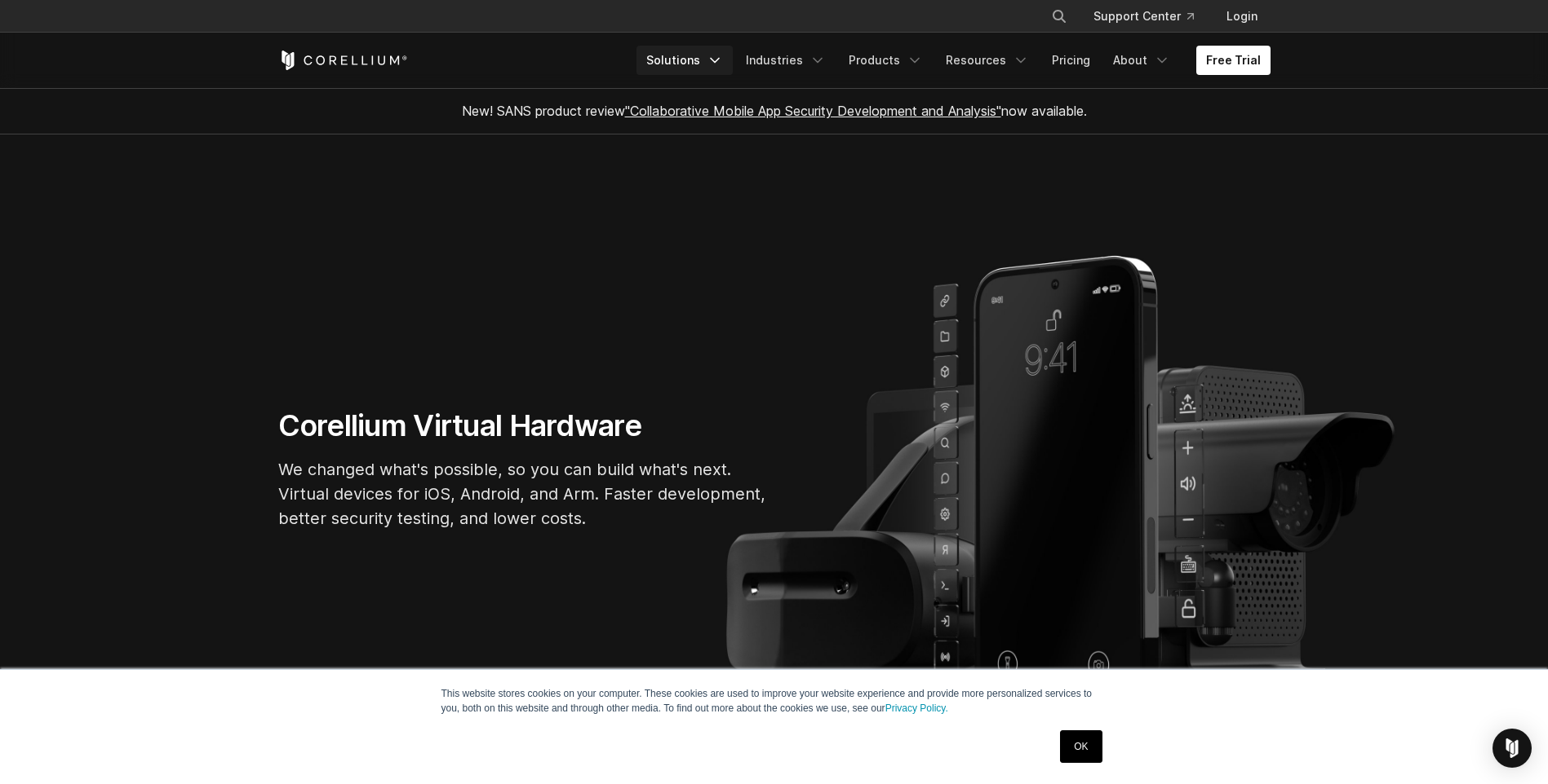
click at [708, 65] on link "Solutions" at bounding box center [684, 60] width 97 height 29
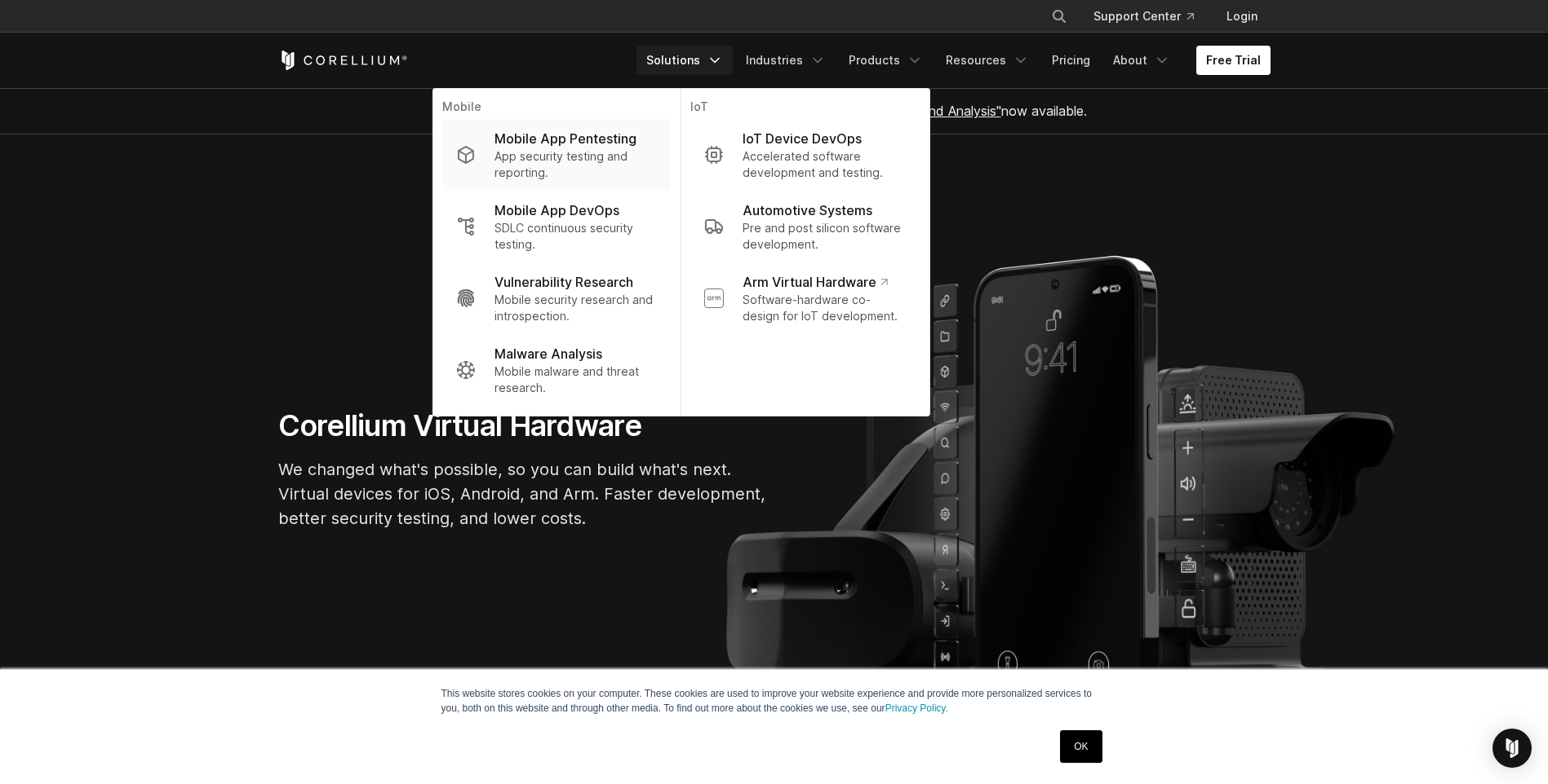
click at [590, 145] on p "Mobile App Pentesting" at bounding box center [565, 138] width 142 height 20
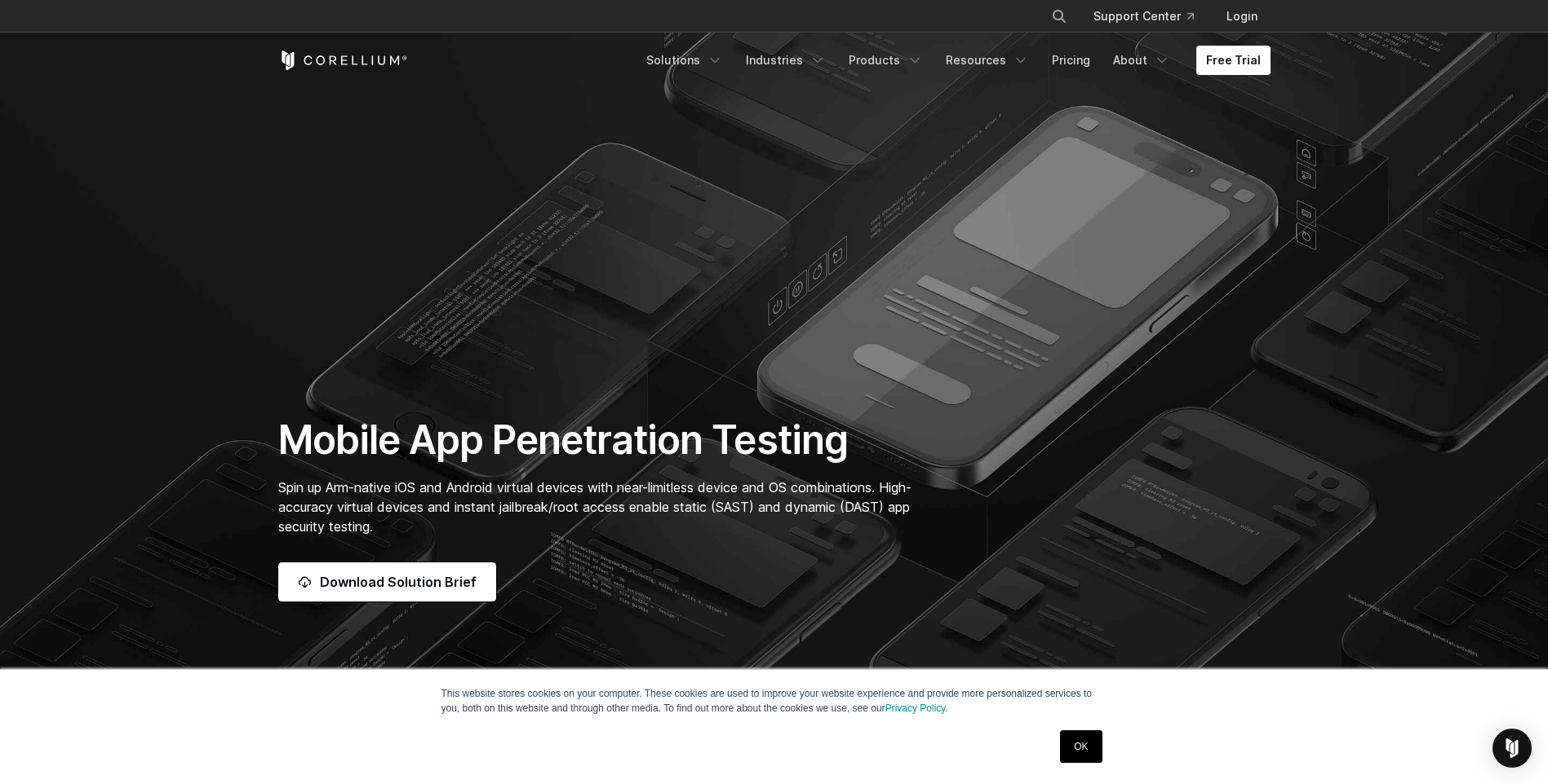
scroll to position [110, 0]
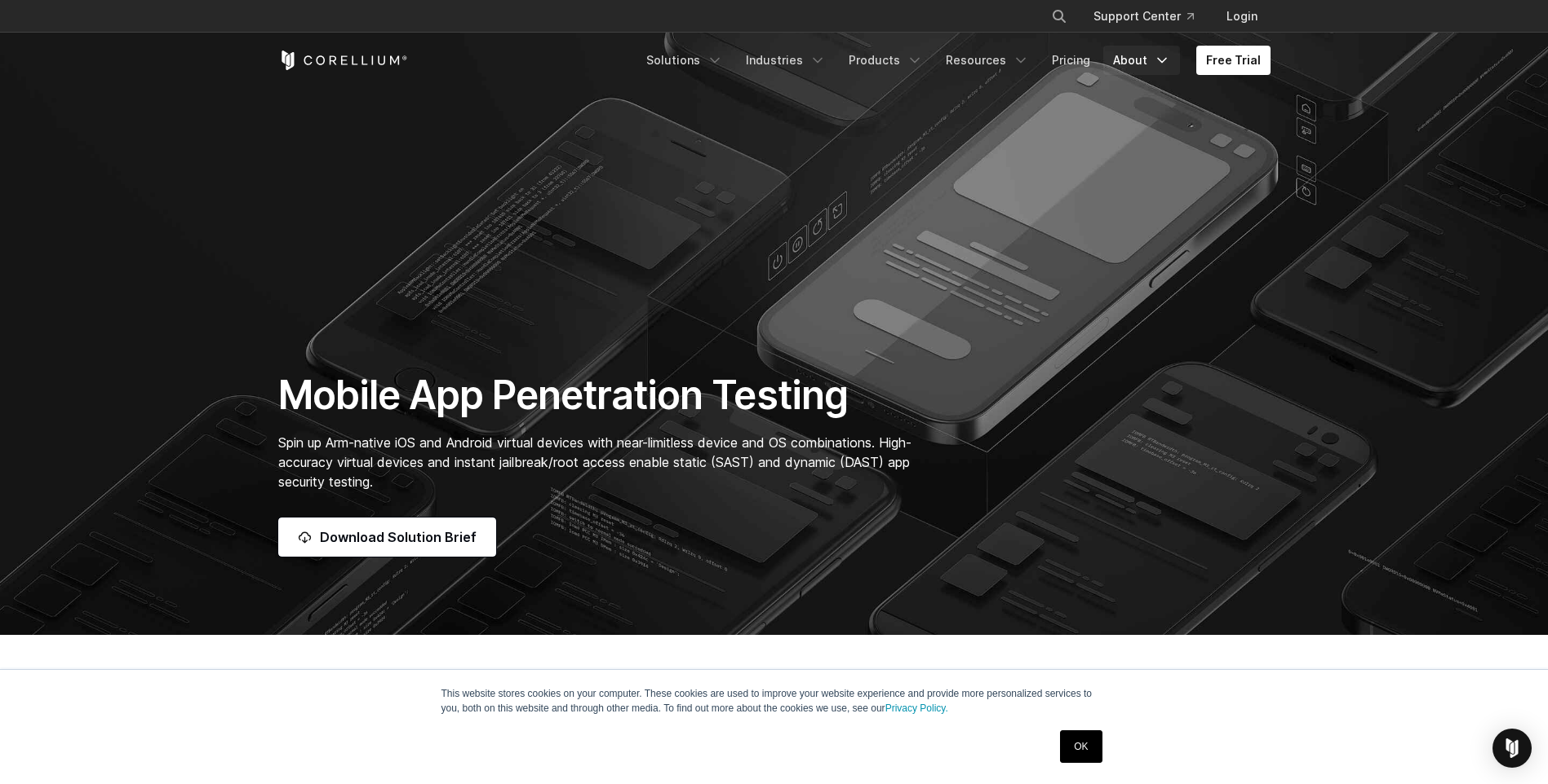
click at [1122, 53] on link "About" at bounding box center [1140, 60] width 77 height 29
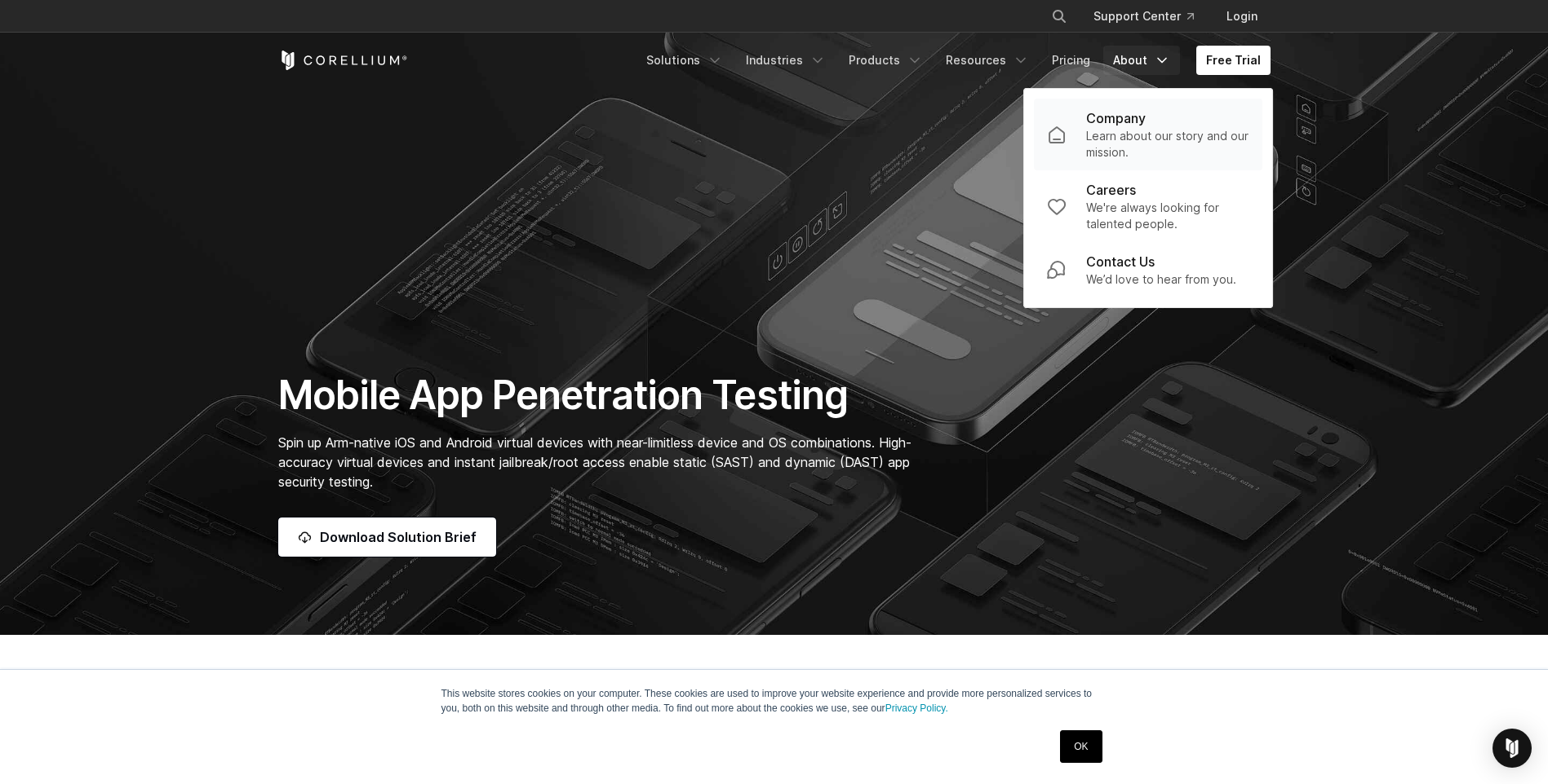
click at [1129, 130] on p "Learn about our story and our mission." at bounding box center [1167, 143] width 163 height 33
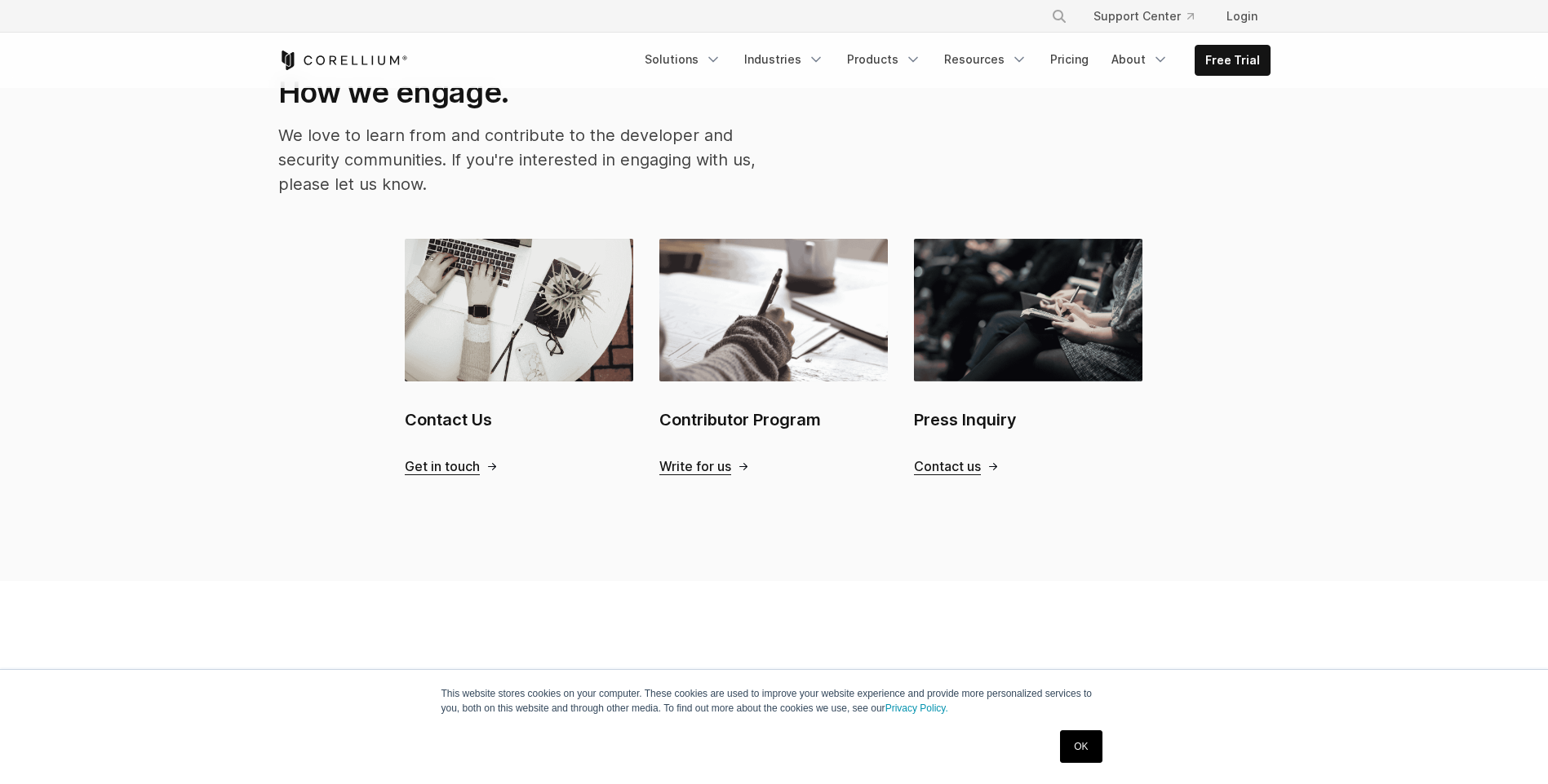
scroll to position [1599, 0]
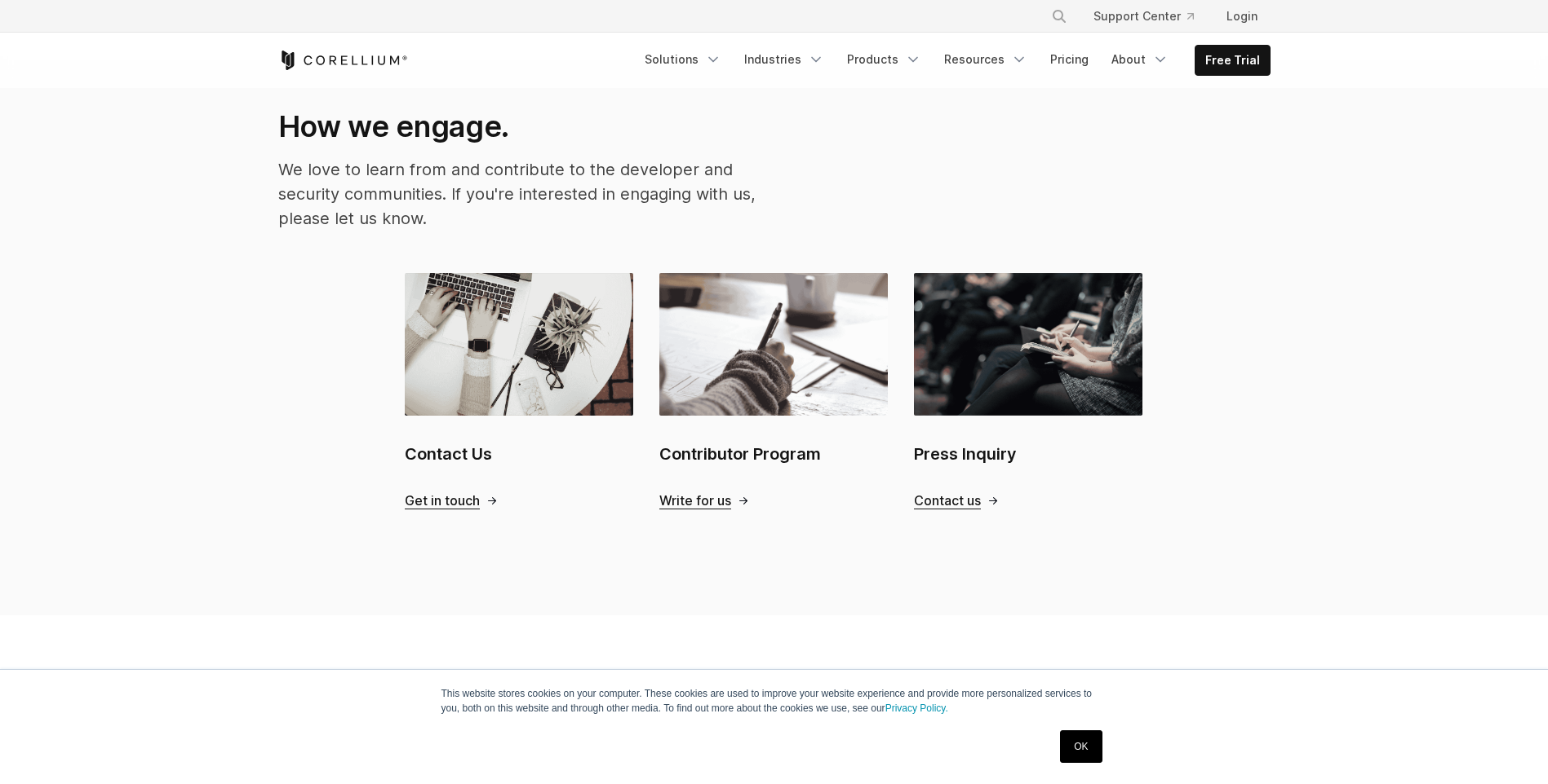
click at [936, 492] on span "Contact us" at bounding box center [947, 500] width 67 height 17
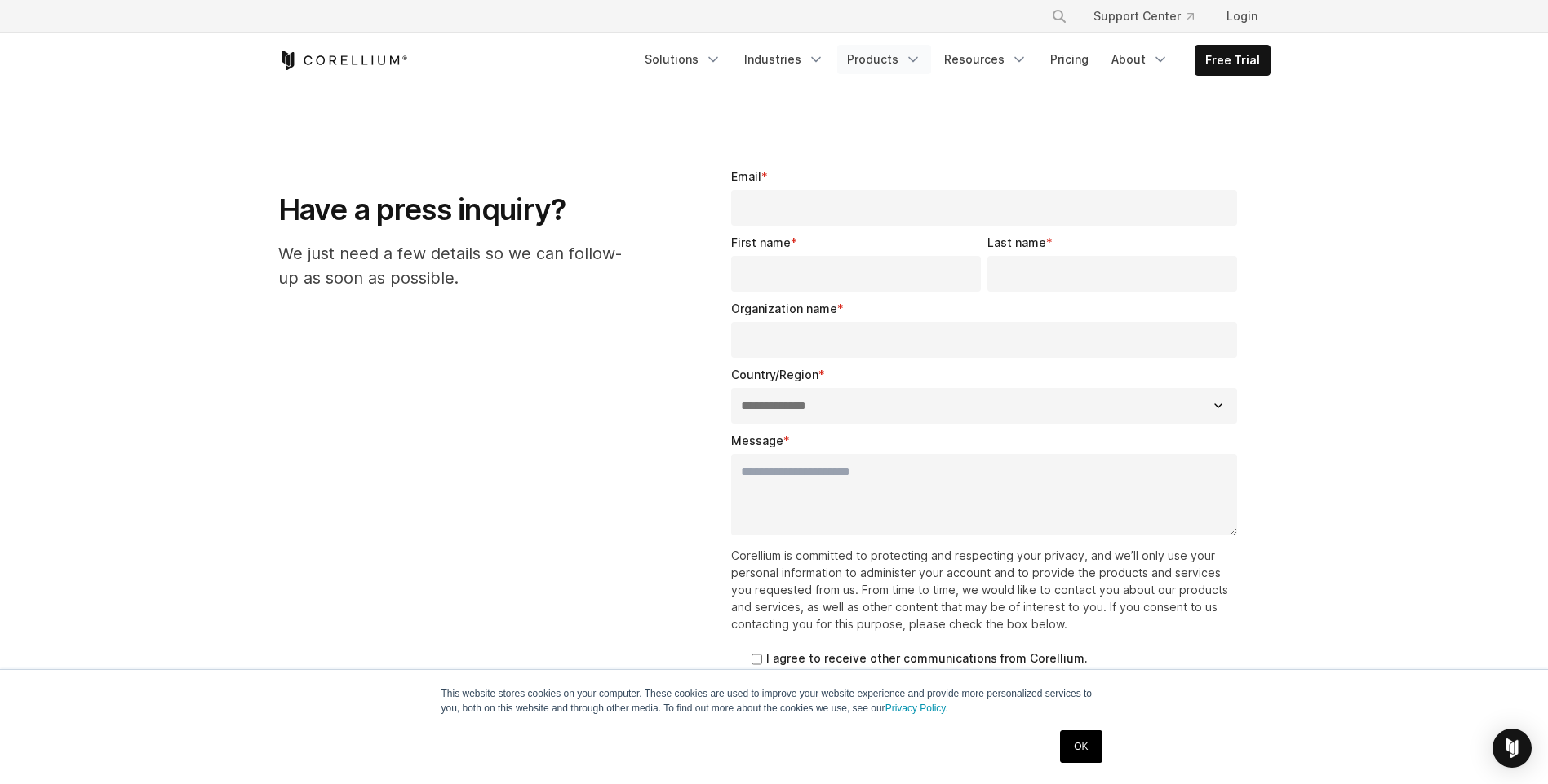
click at [882, 51] on link "Products" at bounding box center [884, 59] width 94 height 29
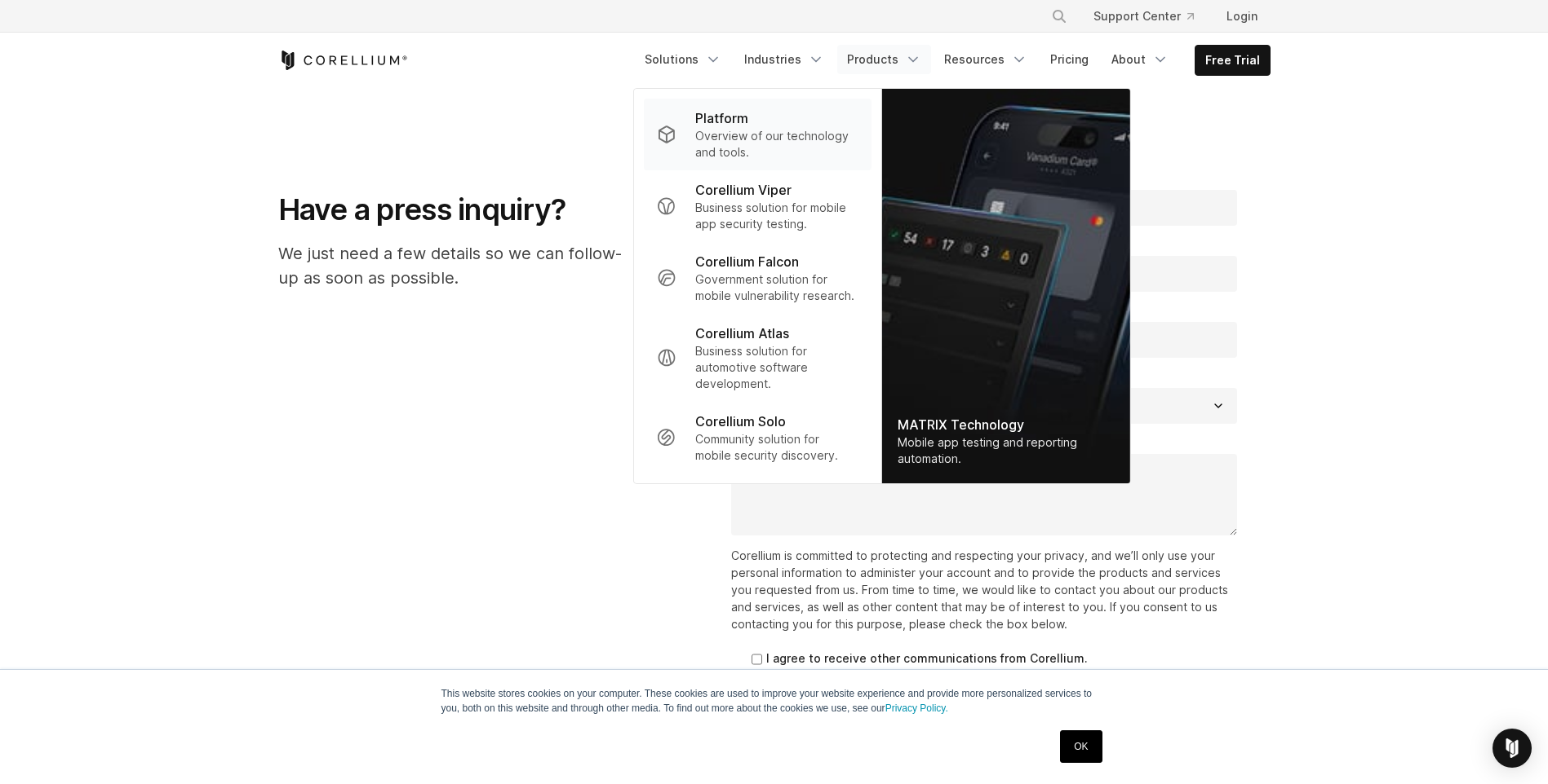
click at [744, 130] on p "Overview of our technology and tools." at bounding box center [775, 143] width 162 height 33
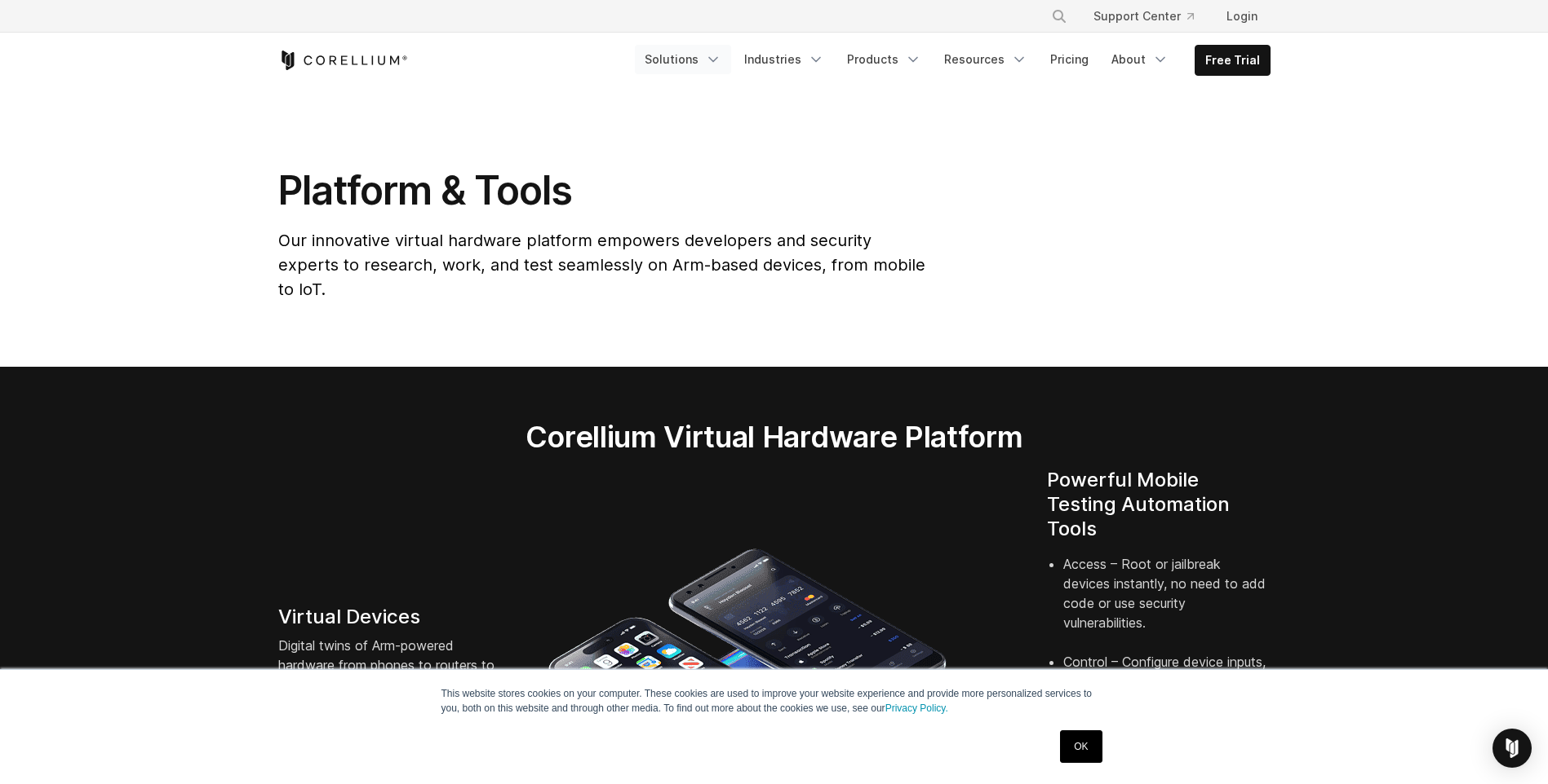
click at [694, 55] on link "Solutions" at bounding box center [683, 59] width 97 height 29
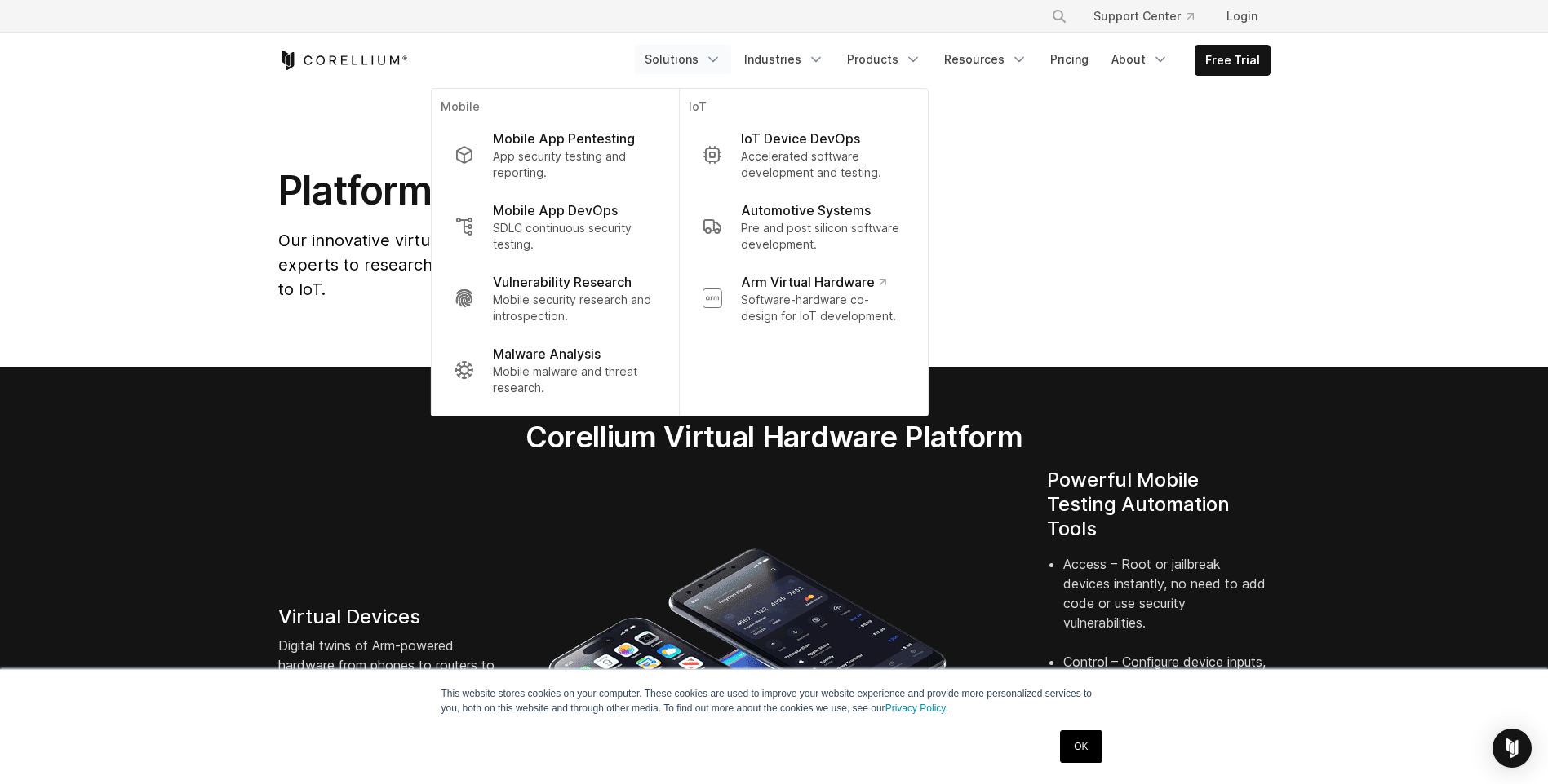
click at [1190, 150] on section "Platform & Tools Our innovative virtual hardware platform empowers developers a…" at bounding box center [774, 227] width 1548 height 279
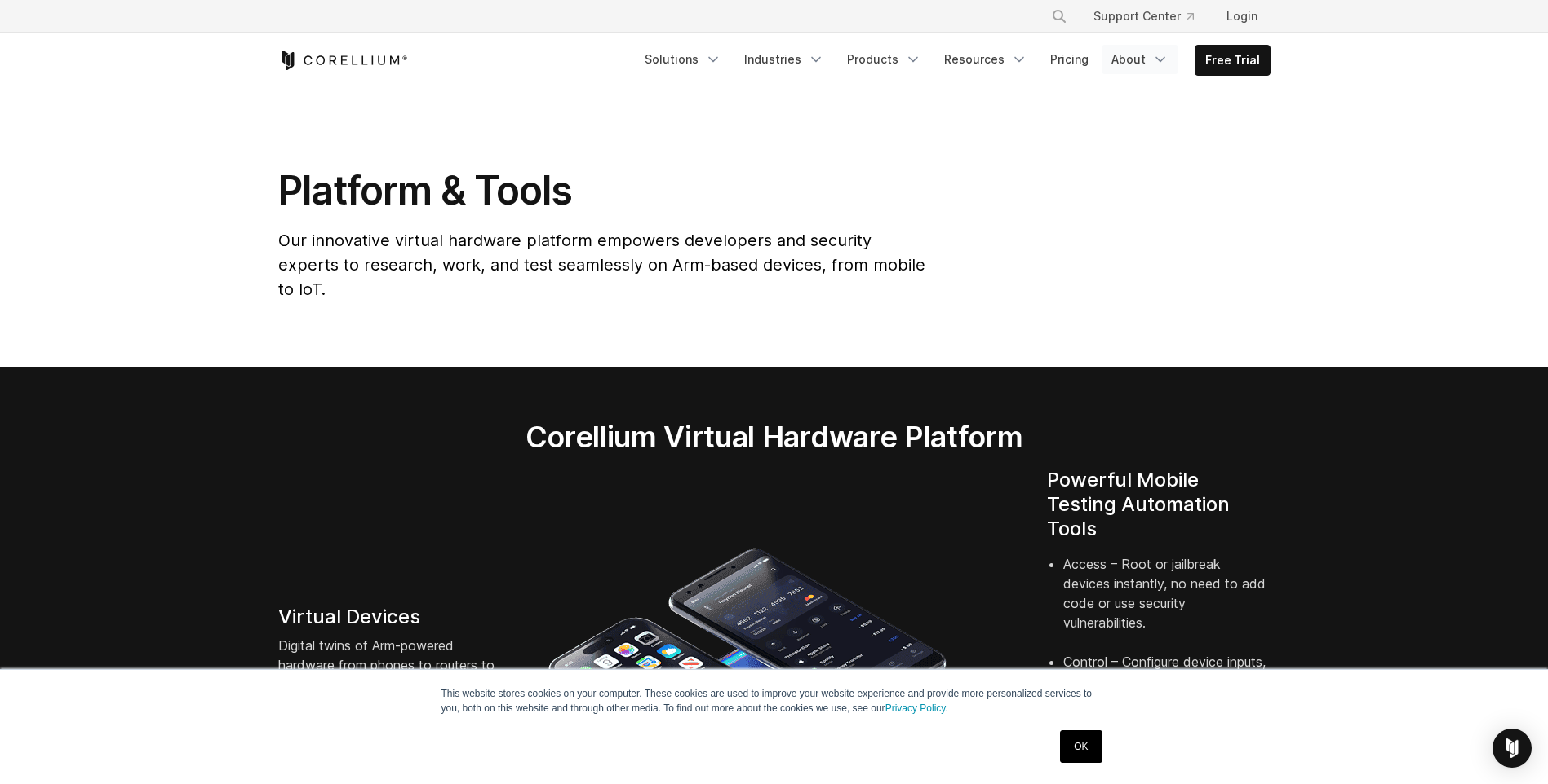
click at [1162, 59] on icon "Navigation Menu" at bounding box center [1160, 60] width 16 height 16
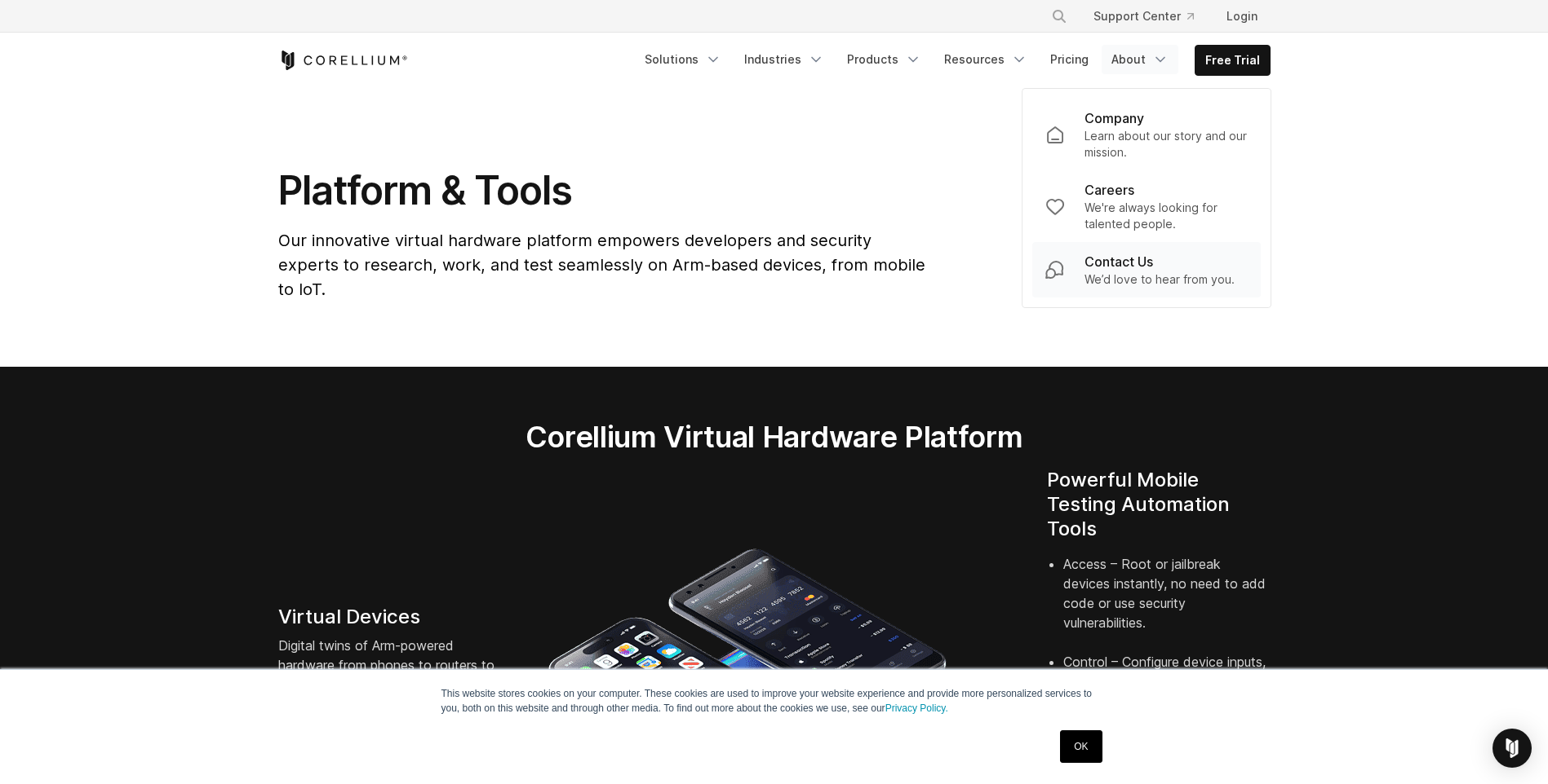
click at [1147, 259] on p "Contact Us" at bounding box center [1118, 262] width 69 height 20
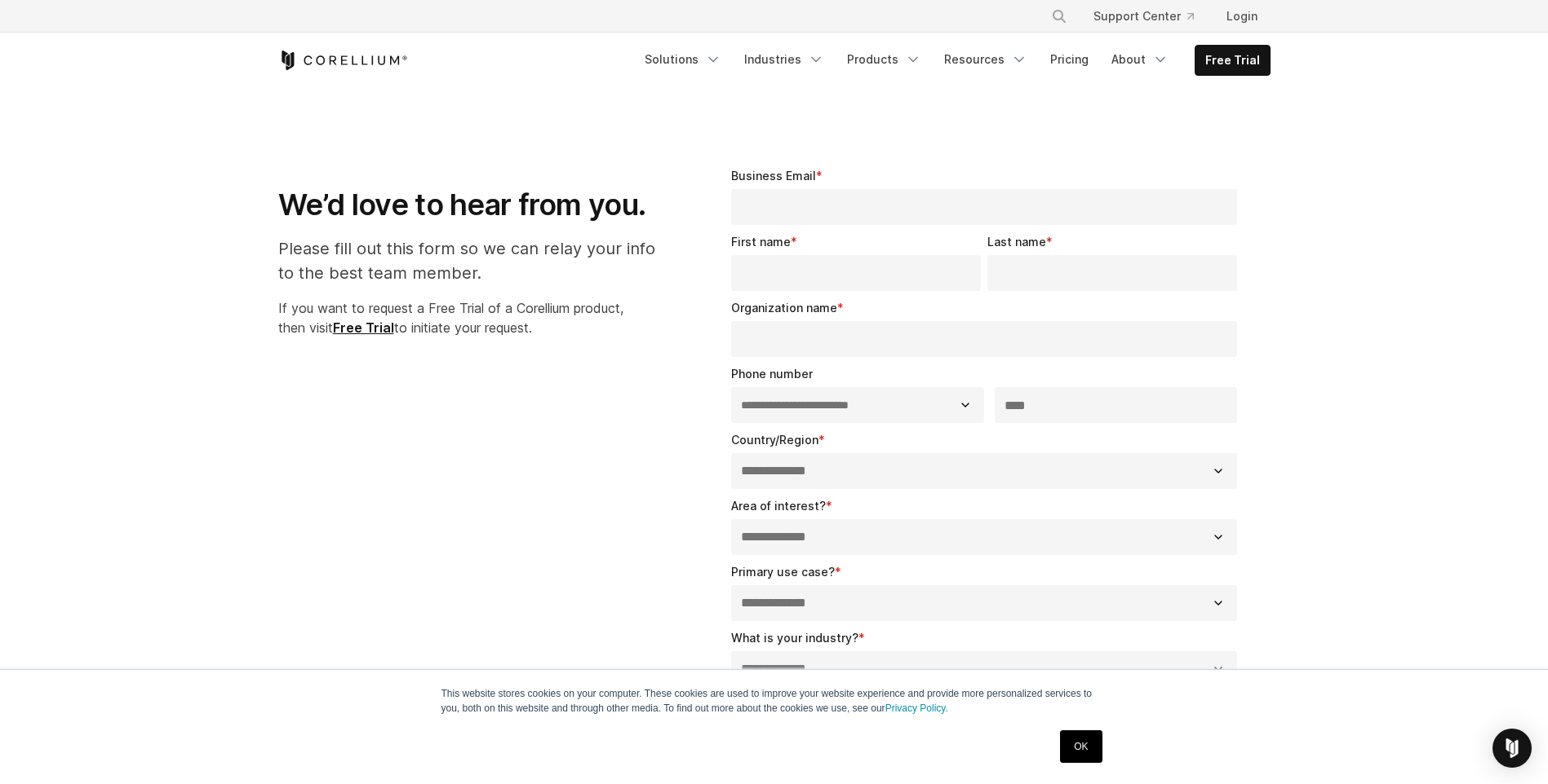
select select "**"
click at [1015, 58] on icon "Navigation Menu" at bounding box center [1019, 60] width 16 height 16
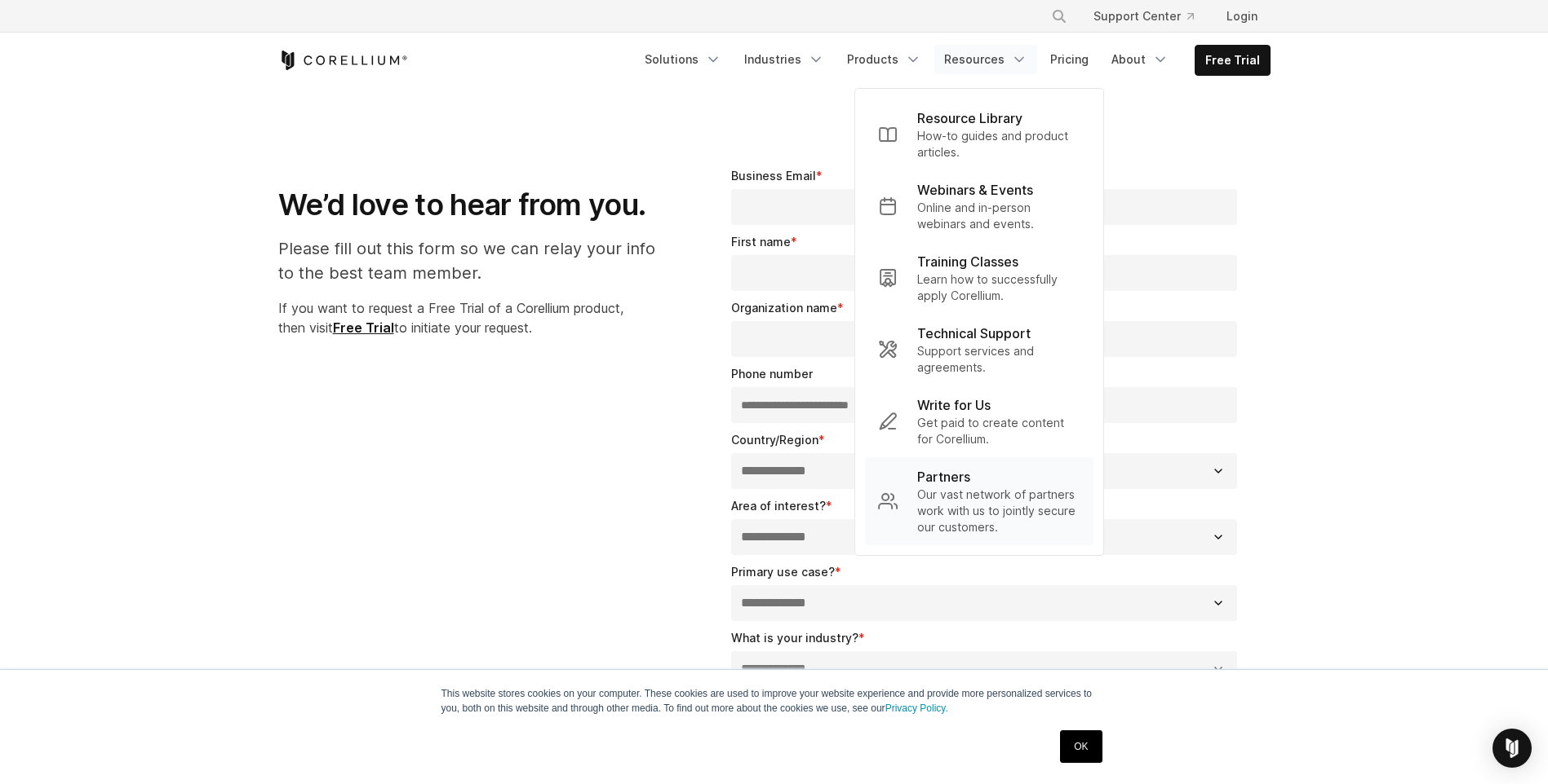
click at [964, 508] on p "Our vast network of partners work with us to jointly secure our customers." at bounding box center [999, 511] width 163 height 49
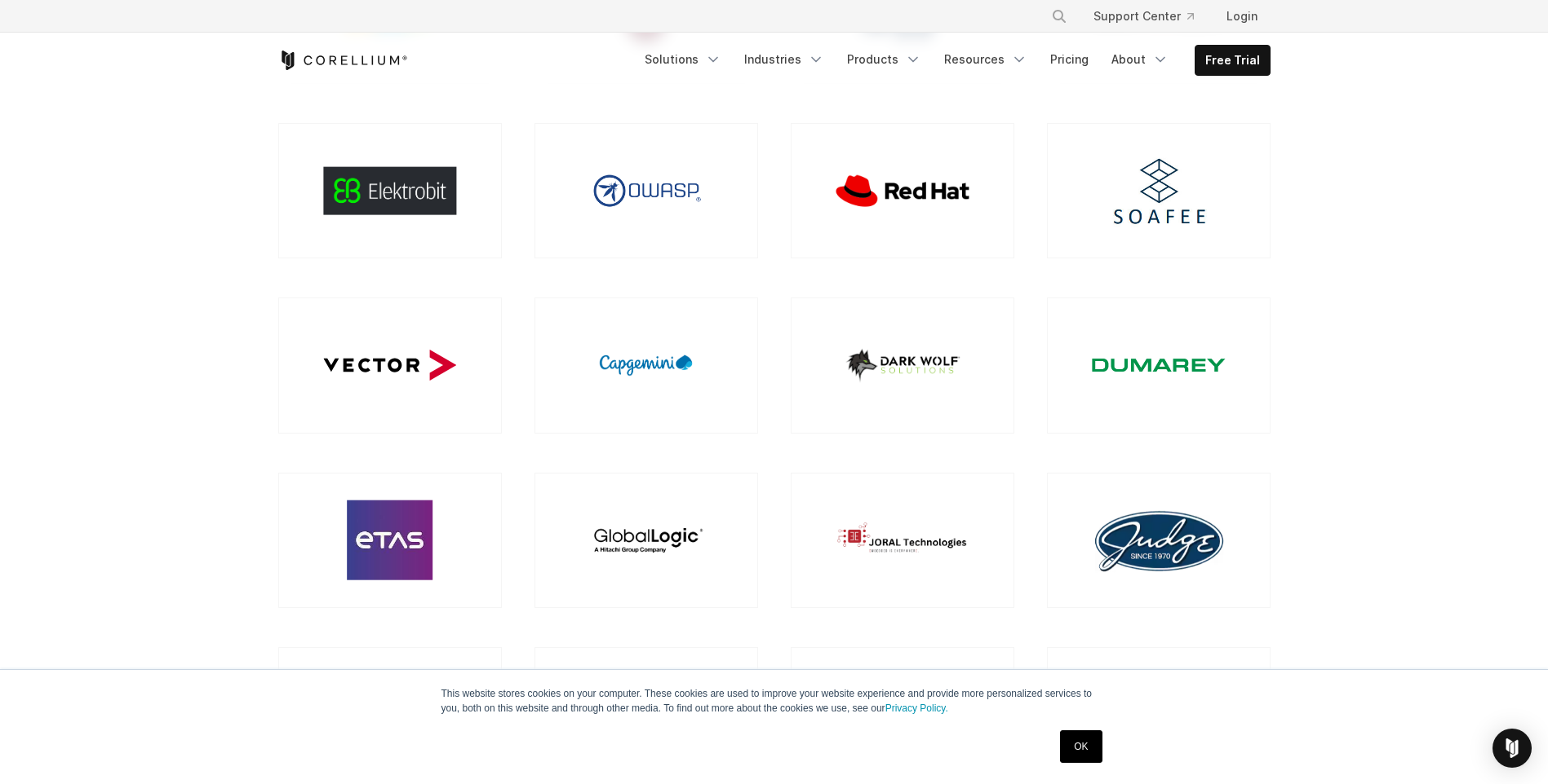
scroll to position [734, 0]
